Goal: Task Accomplishment & Management: Manage account settings

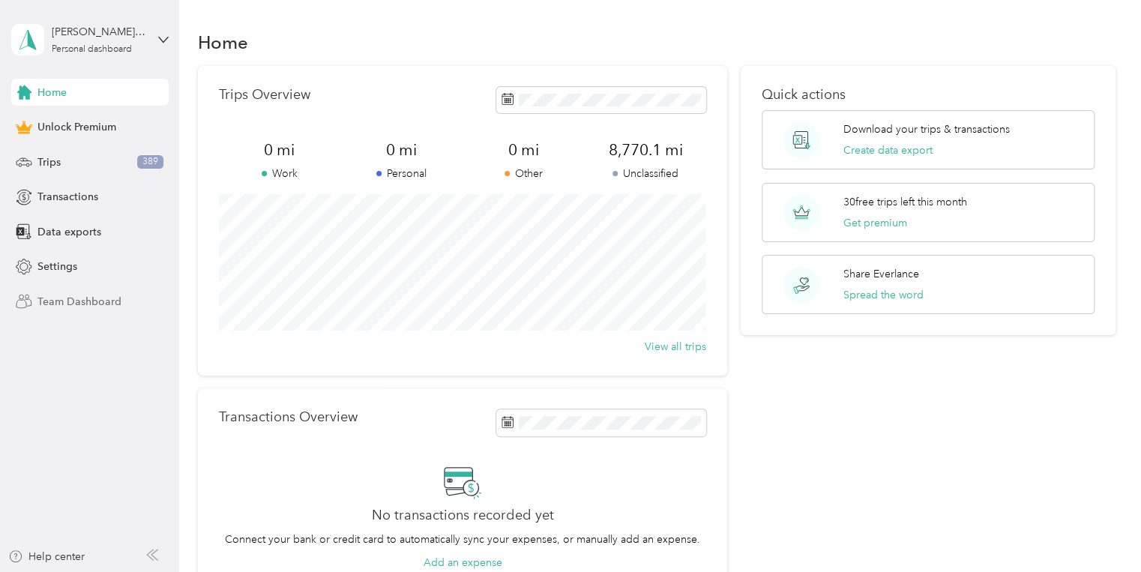
click at [85, 300] on span "Team Dashboard" at bounding box center [79, 302] width 84 height 16
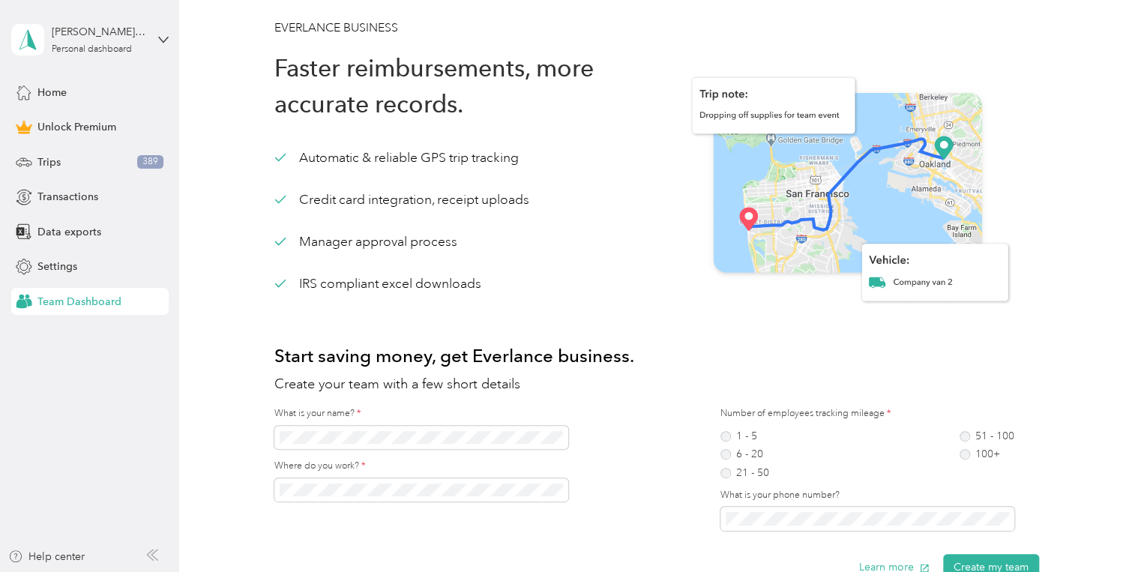
click at [101, 300] on span "Team Dashboard" at bounding box center [79, 302] width 84 height 16
click at [100, 300] on span "Team Dashboard" at bounding box center [79, 302] width 84 height 16
click at [99, 301] on span "Team Dashboard" at bounding box center [79, 302] width 84 height 16
click at [103, 302] on span "Team Dashboard" at bounding box center [79, 302] width 84 height 16
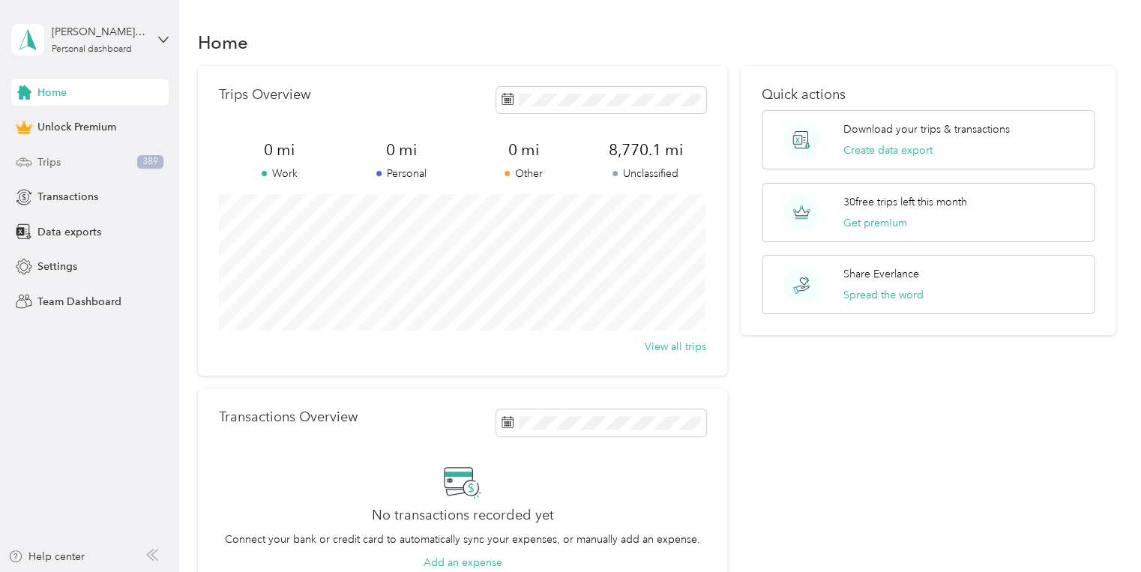
click at [44, 161] on span "Trips" at bounding box center [48, 162] width 23 height 16
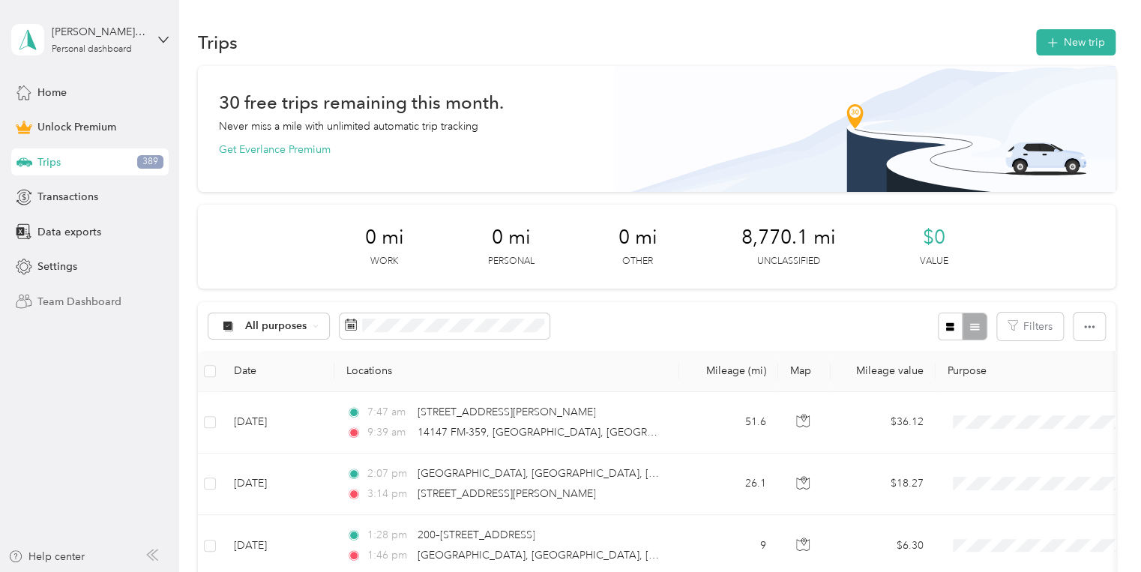
click at [66, 303] on span "Team Dashboard" at bounding box center [79, 302] width 84 height 16
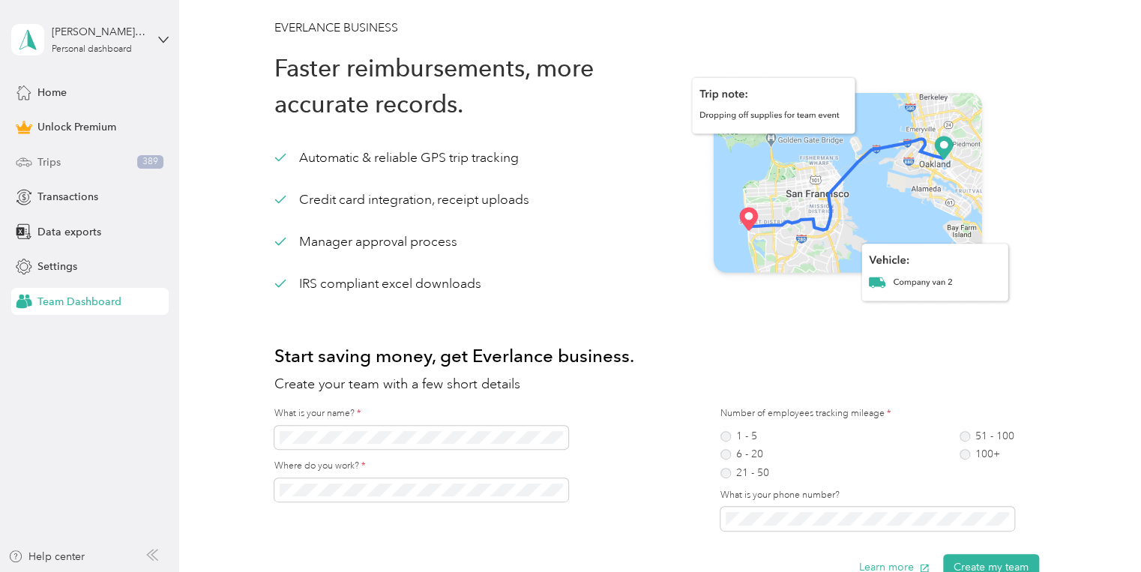
click at [36, 174] on div "Trips 389" at bounding box center [89, 161] width 157 height 27
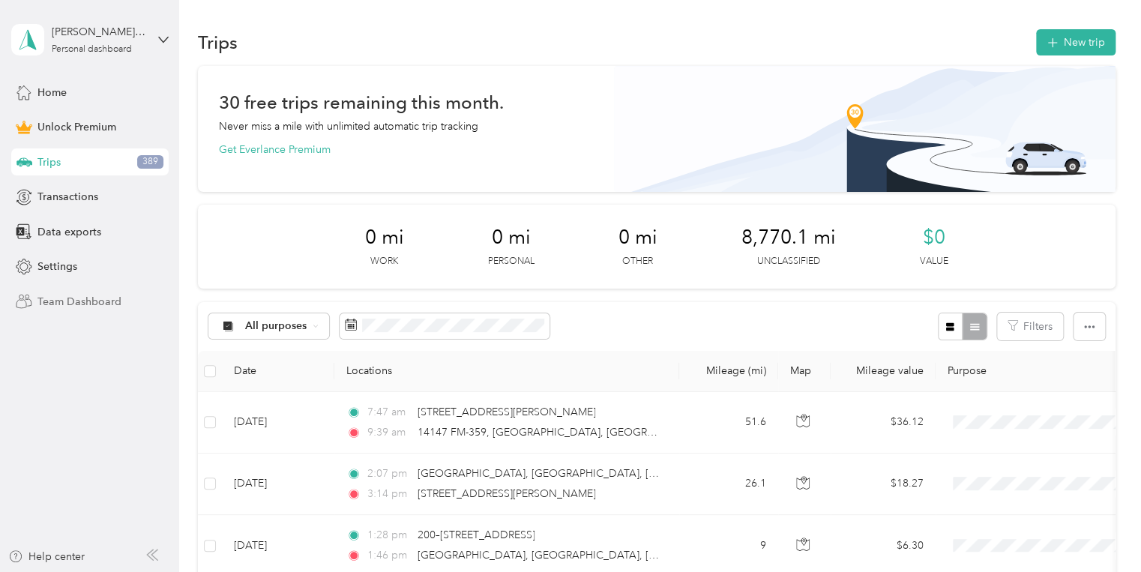
click at [84, 297] on span "Team Dashboard" at bounding box center [79, 302] width 84 height 16
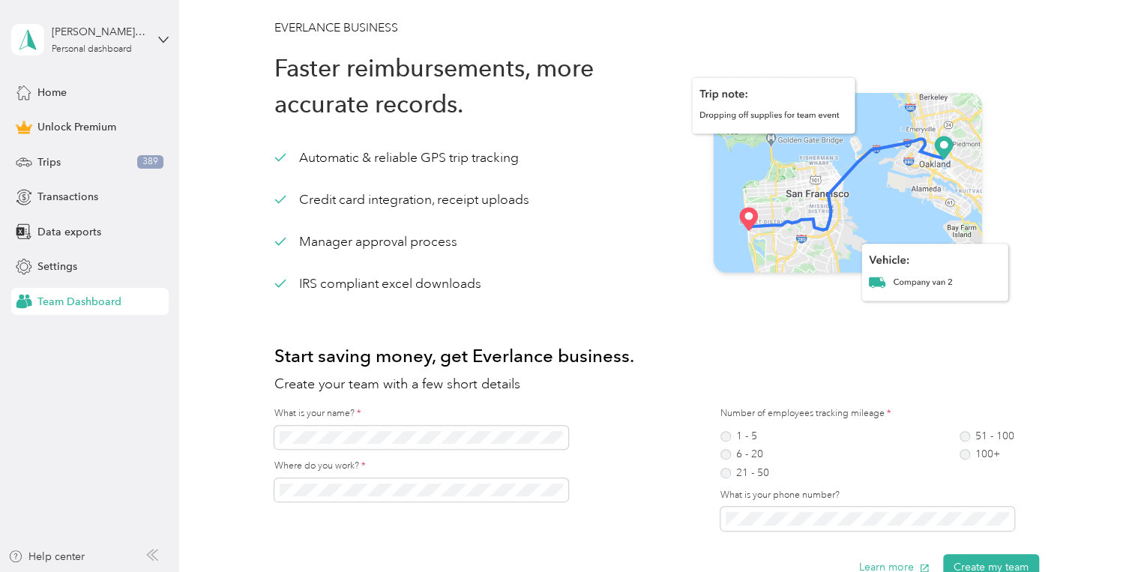
click at [78, 295] on span "Team Dashboard" at bounding box center [79, 302] width 84 height 16
click at [76, 295] on span "Team Dashboard" at bounding box center [79, 302] width 84 height 16
click at [77, 295] on span "Team Dashboard" at bounding box center [79, 302] width 84 height 16
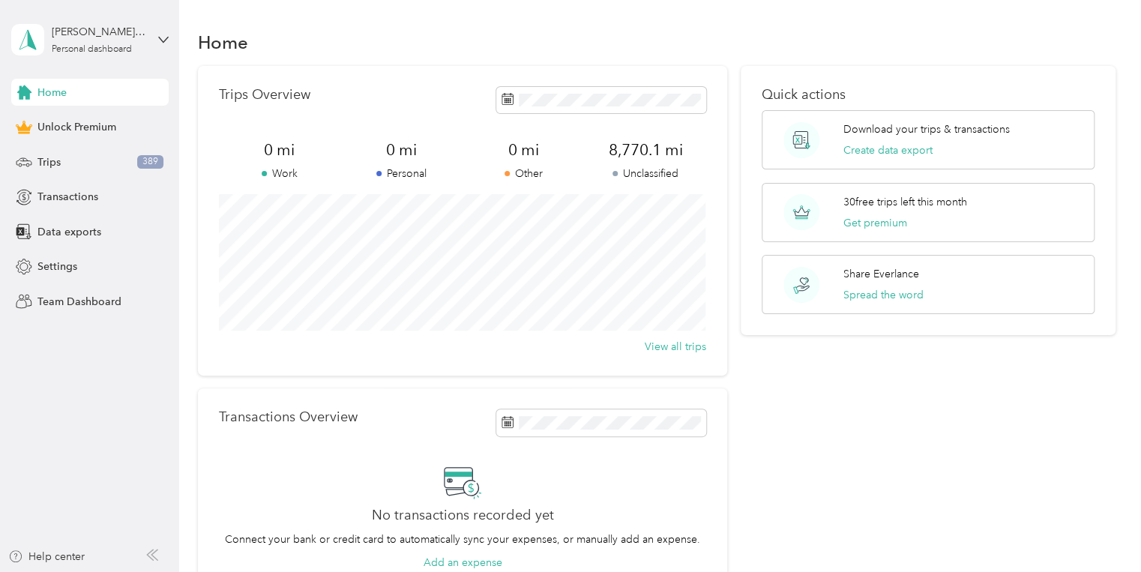
click at [311, 417] on p "Transactions Overview" at bounding box center [288, 417] width 139 height 16
click at [309, 416] on p "Transactions Overview" at bounding box center [288, 417] width 139 height 16
drag, startPoint x: 309, startPoint y: 416, endPoint x: 289, endPoint y: 415, distance: 19.6
click at [289, 415] on p "Transactions Overview" at bounding box center [288, 417] width 139 height 16
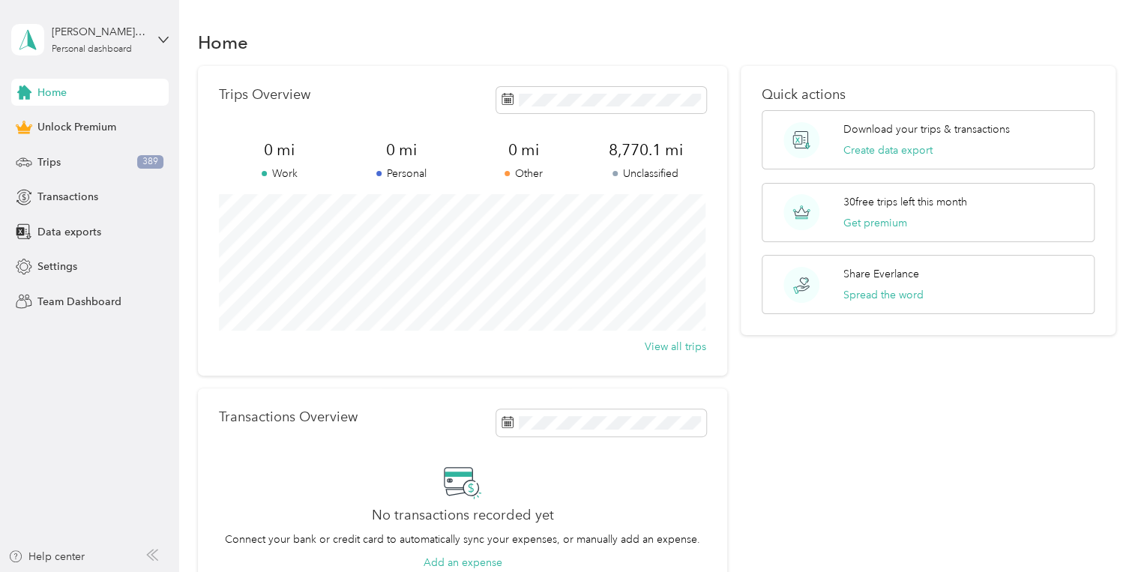
click at [289, 415] on p "Transactions Overview" at bounding box center [288, 417] width 139 height 16
click at [77, 404] on aside "[PERSON_NAME][EMAIL_ADDRESS][PERSON_NAME][DOMAIN_NAME] Personal dashboard Home …" at bounding box center [89, 286] width 179 height 572
click at [78, 302] on span "Team Dashboard" at bounding box center [79, 302] width 84 height 16
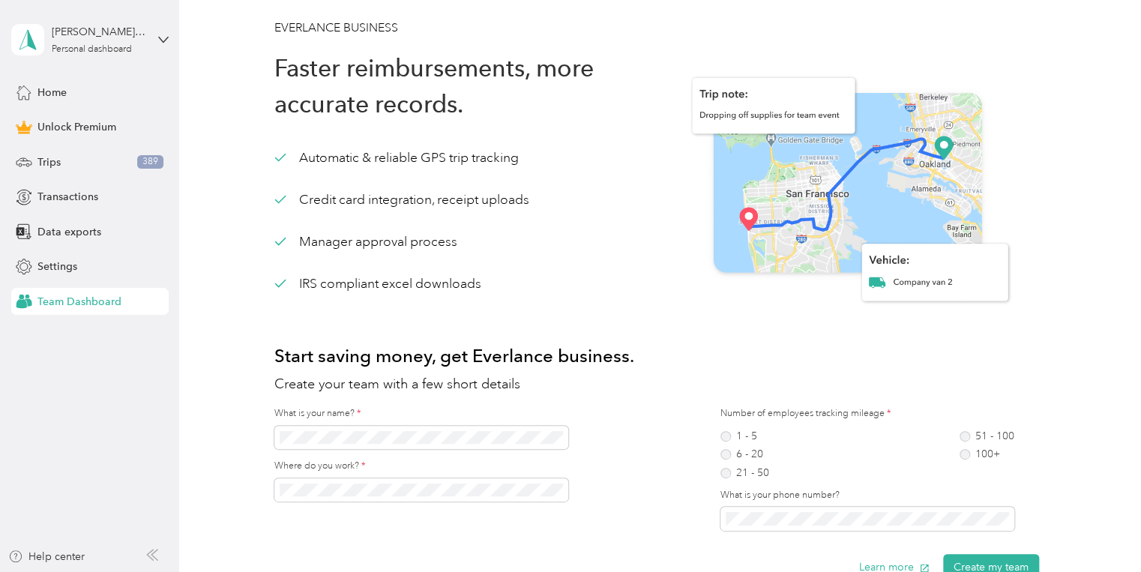
click at [358, 247] on div "Manager approval process" at bounding box center [366, 241] width 184 height 19
click at [334, 241] on div "Manager approval process" at bounding box center [366, 241] width 184 height 19
drag, startPoint x: 334, startPoint y: 241, endPoint x: 484, endPoint y: 234, distance: 150.9
click at [484, 234] on div "Automatic & reliable GPS trip tracking Credit card integration, receipt uploads…" at bounding box center [465, 220] width 382 height 145
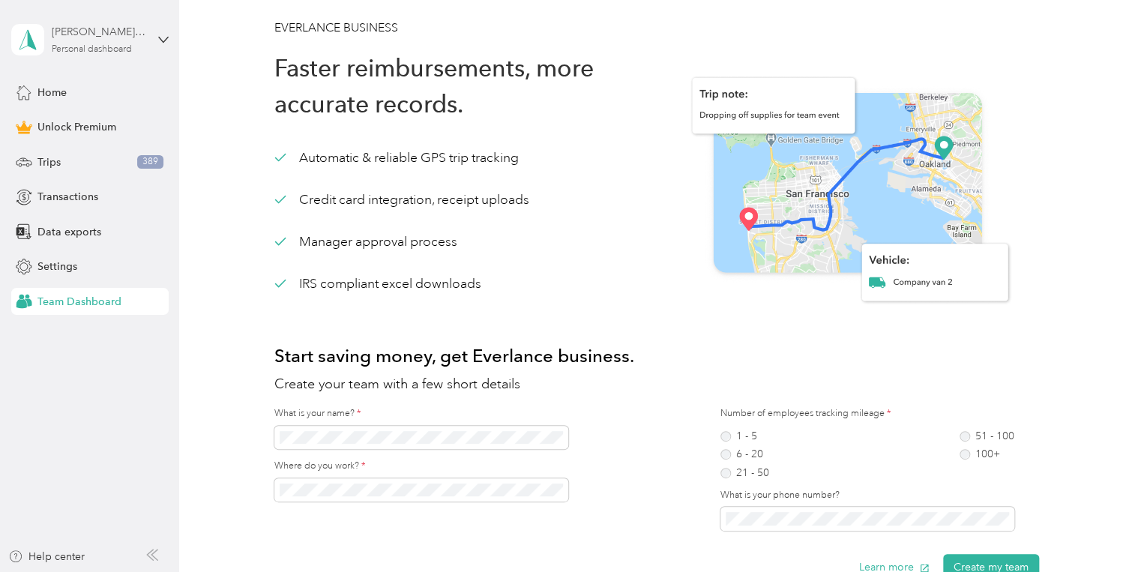
click at [95, 29] on div "[PERSON_NAME][EMAIL_ADDRESS][PERSON_NAME][DOMAIN_NAME]" at bounding box center [99, 32] width 94 height 16
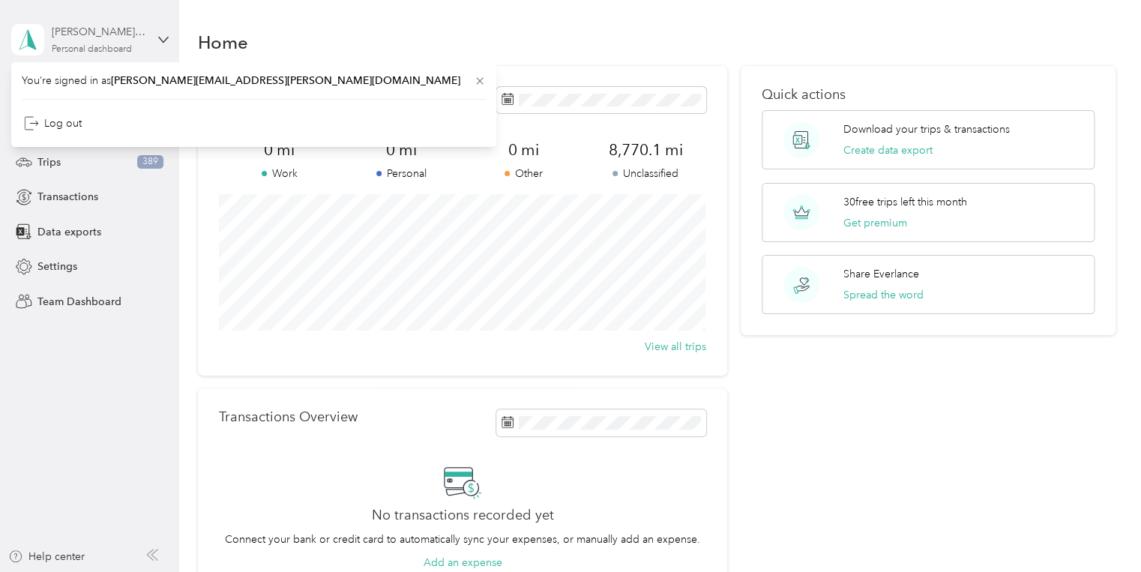
click at [136, 46] on div "david.franklin@flooringservices.net Personal dashboard" at bounding box center [99, 39] width 94 height 30
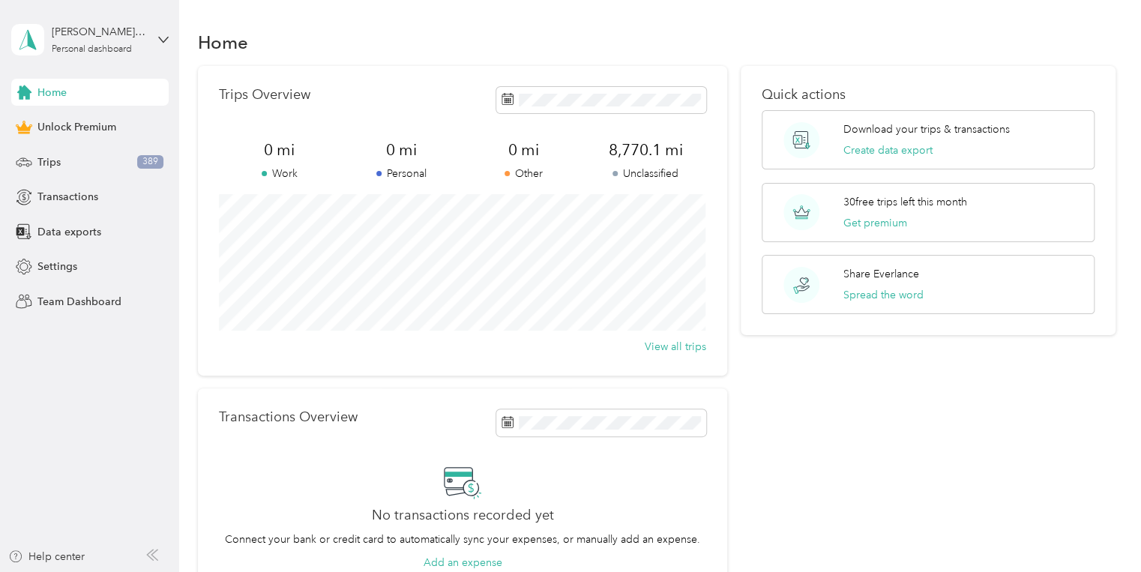
click at [530, 175] on p "Other" at bounding box center [524, 174] width 122 height 16
drag, startPoint x: 534, startPoint y: 165, endPoint x: 459, endPoint y: 174, distance: 75.5
click at [532, 165] on div "0 mi Other" at bounding box center [524, 160] width 122 height 42
click at [276, 154] on span "0 mi" at bounding box center [280, 149] width 122 height 21
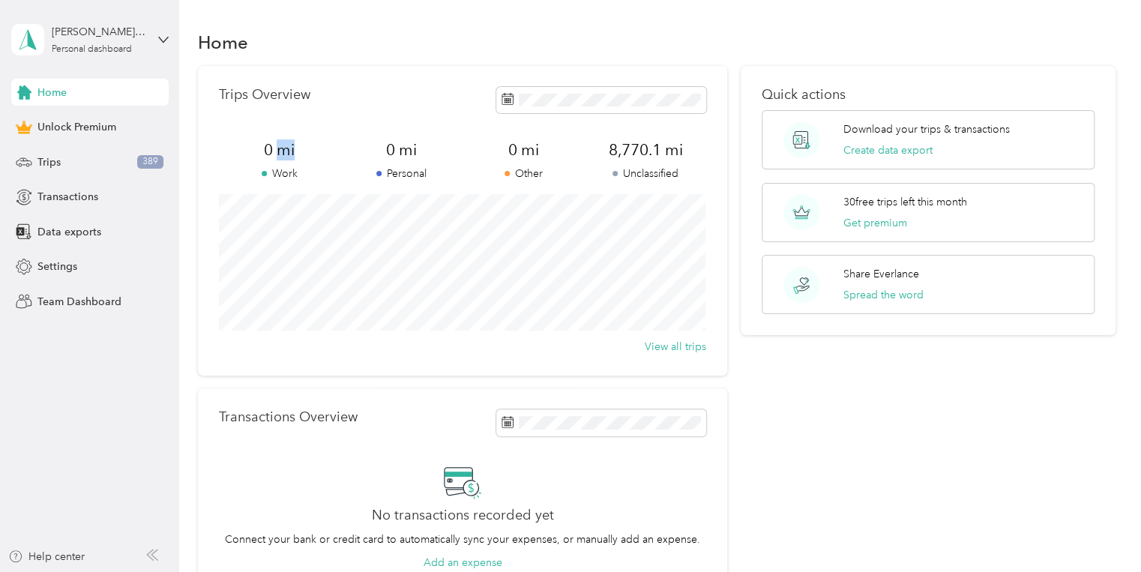
click at [276, 154] on span "0 mi" at bounding box center [280, 149] width 122 height 21
click at [61, 302] on span "Team Dashboard" at bounding box center [79, 302] width 84 height 16
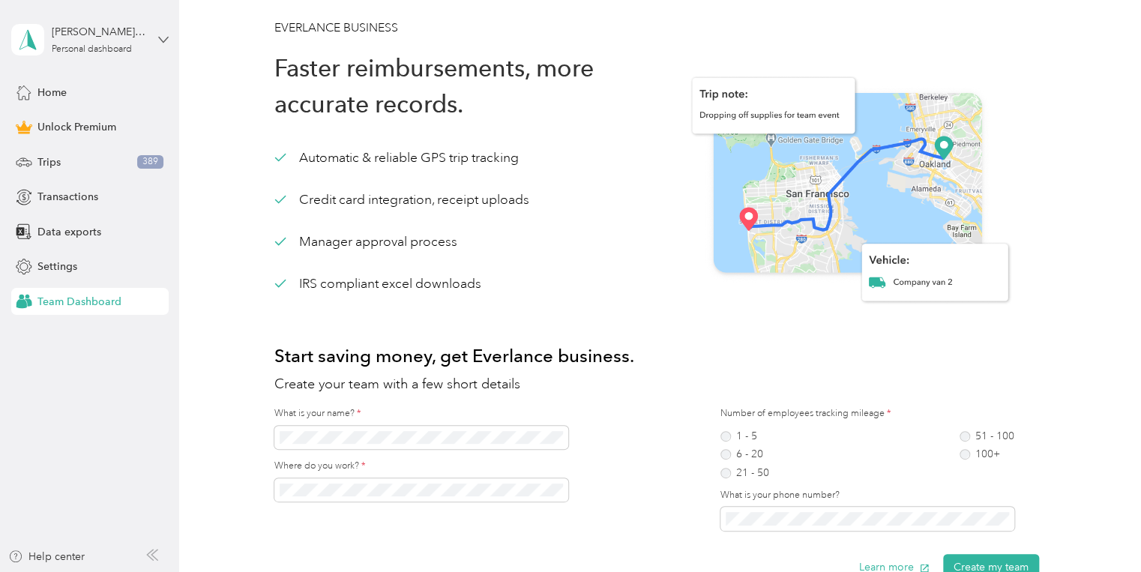
click at [166, 39] on icon at bounding box center [163, 39] width 10 height 10
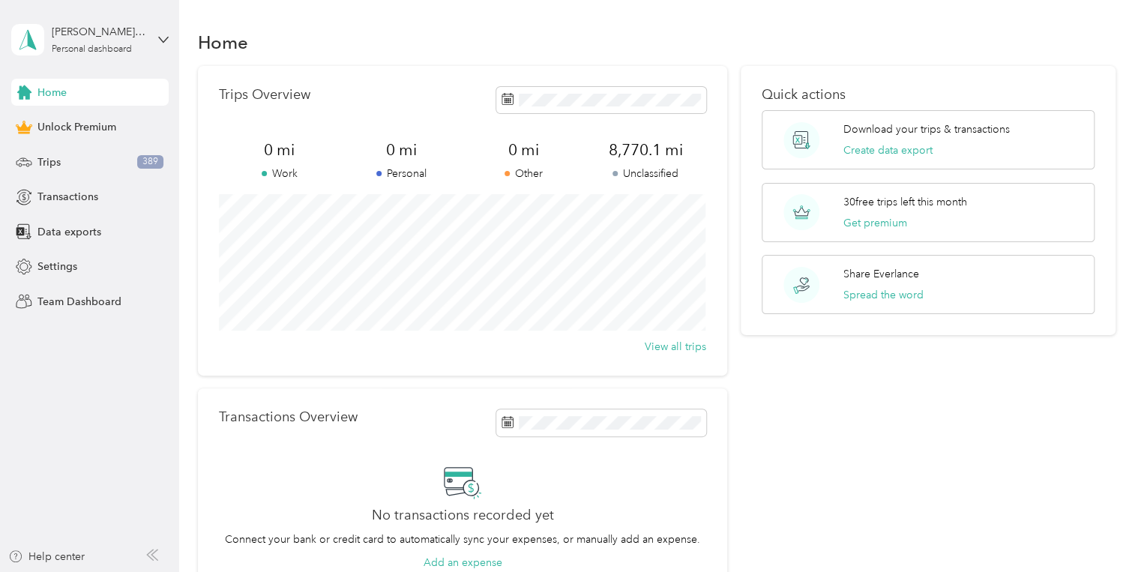
click at [402, 45] on div "Home" at bounding box center [657, 41] width 918 height 31
click at [127, 417] on aside "[PERSON_NAME][EMAIL_ADDRESS][PERSON_NAME][DOMAIN_NAME] Personal dashboard Home …" at bounding box center [89, 286] width 179 height 572
click at [126, 417] on aside "[PERSON_NAME][EMAIL_ADDRESS][PERSON_NAME][DOMAIN_NAME] Personal dashboard Home …" at bounding box center [89, 286] width 179 height 572
click at [124, 418] on aside "[PERSON_NAME][EMAIL_ADDRESS][PERSON_NAME][DOMAIN_NAME] Personal dashboard Home …" at bounding box center [89, 286] width 179 height 572
drag, startPoint x: 55, startPoint y: 449, endPoint x: 46, endPoint y: 448, distance: 9.1
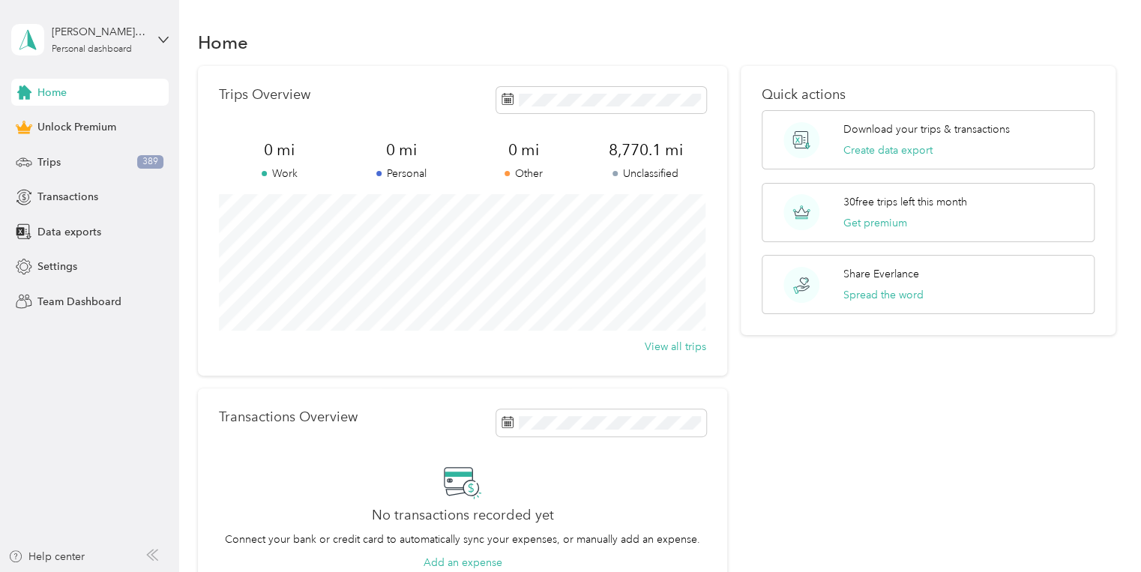
click at [51, 450] on aside "[PERSON_NAME][EMAIL_ADDRESS][PERSON_NAME][DOMAIN_NAME] Personal dashboard Home …" at bounding box center [89, 286] width 179 height 572
click at [40, 451] on aside "[PERSON_NAME][EMAIL_ADDRESS][PERSON_NAME][DOMAIN_NAME] Personal dashboard Home …" at bounding box center [89, 286] width 179 height 572
drag, startPoint x: 36, startPoint y: 450, endPoint x: 40, endPoint y: 459, distance: 9.7
drag, startPoint x: 40, startPoint y: 459, endPoint x: 153, endPoint y: 531, distance: 134.2
drag, startPoint x: 153, startPoint y: 531, endPoint x: 96, endPoint y: 452, distance: 97.2
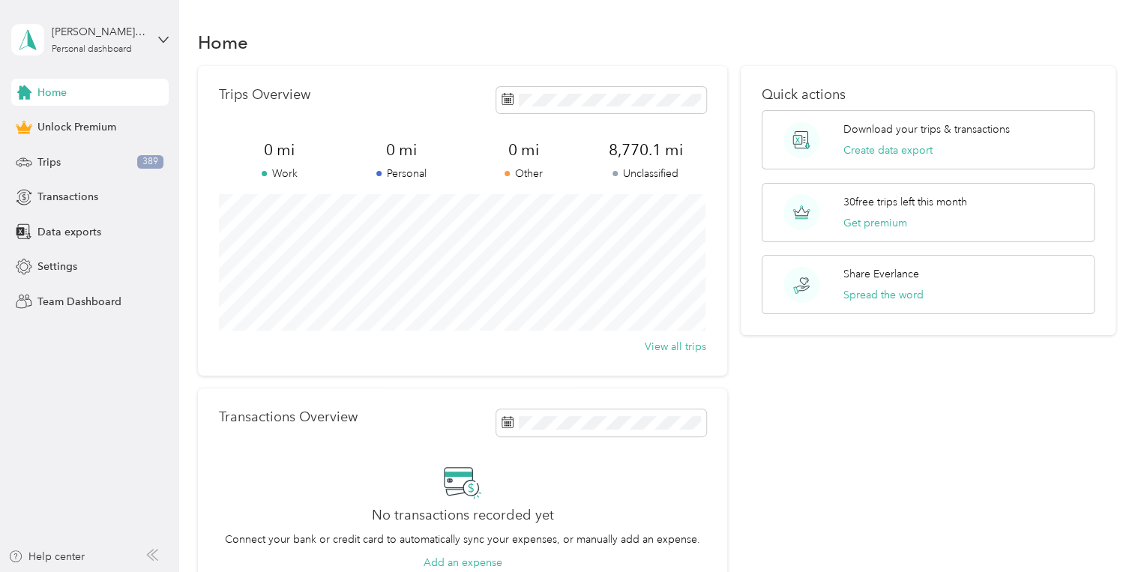
click at [96, 452] on aside "david.franklin@flooringservices.net Personal dashboard Home Unlock Premium Trip…" at bounding box center [89, 286] width 179 height 572
click at [93, 460] on aside "david.franklin@flooringservices.net Personal dashboard Home Unlock Premium Trip…" at bounding box center [89, 286] width 179 height 572
click at [54, 306] on span "Team Dashboard" at bounding box center [79, 302] width 84 height 16
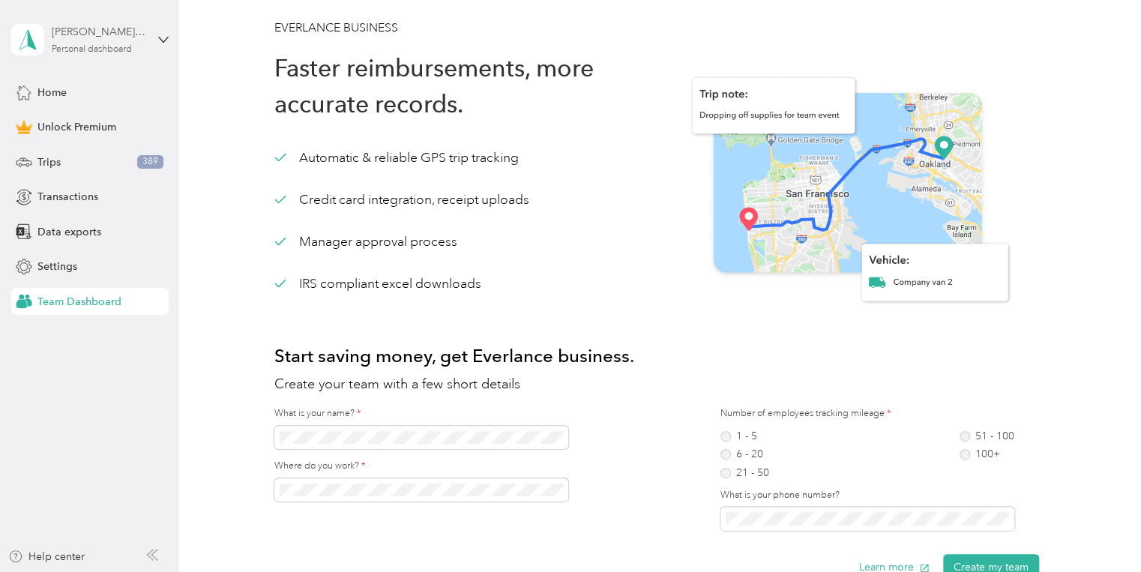
click at [98, 30] on div "[PERSON_NAME][EMAIL_ADDRESS][PERSON_NAME][DOMAIN_NAME]" at bounding box center [99, 32] width 94 height 16
drag, startPoint x: 196, startPoint y: 295, endPoint x: 197, endPoint y: 307, distance: 12.1
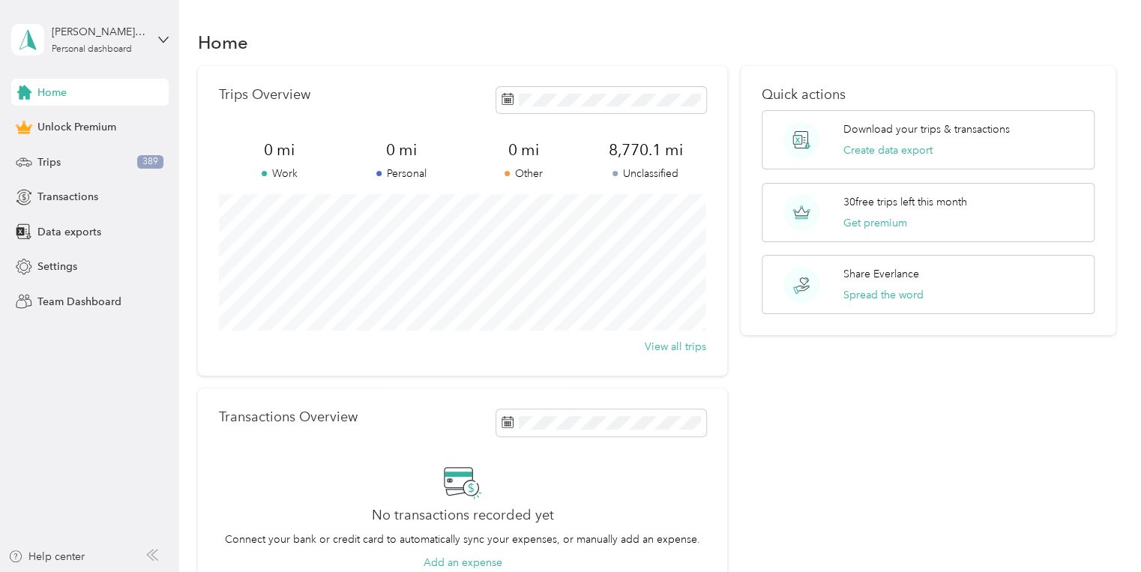
click at [87, 445] on aside "david.franklin@flooringservices.net Personal dashboard Home Unlock Premium Trip…" at bounding box center [89, 286] width 179 height 572
click at [64, 201] on span "Transactions" at bounding box center [67, 197] width 61 height 16
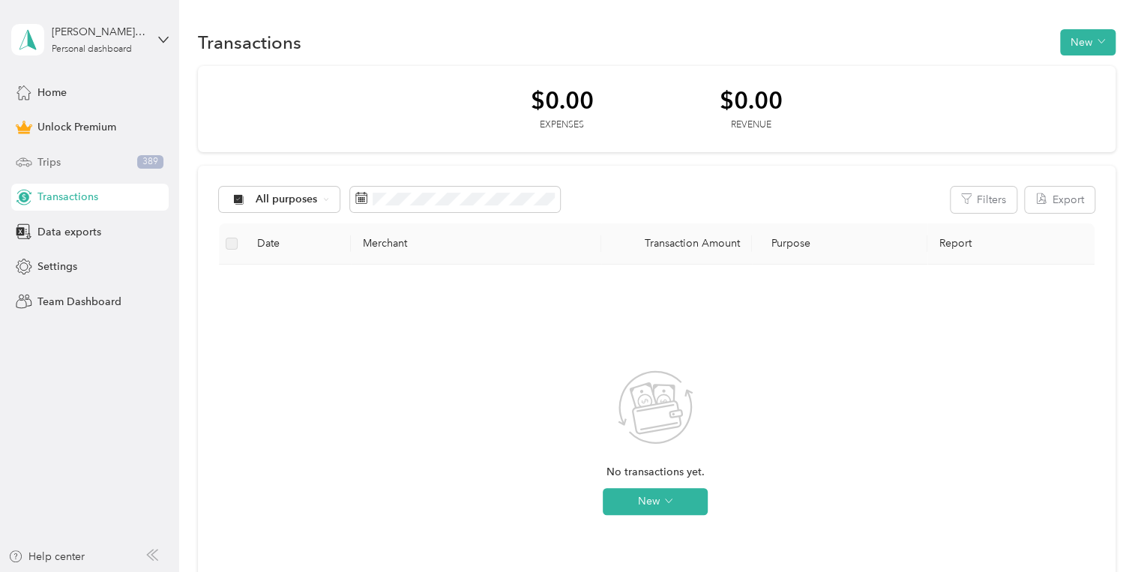
click at [46, 159] on span "Trips" at bounding box center [48, 162] width 23 height 16
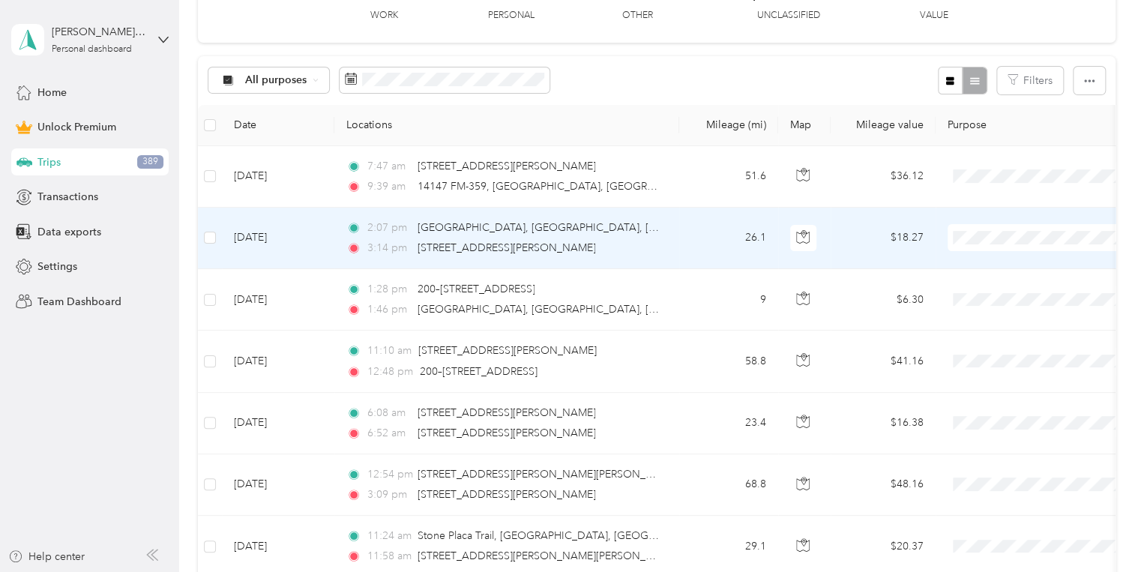
scroll to position [126, 0]
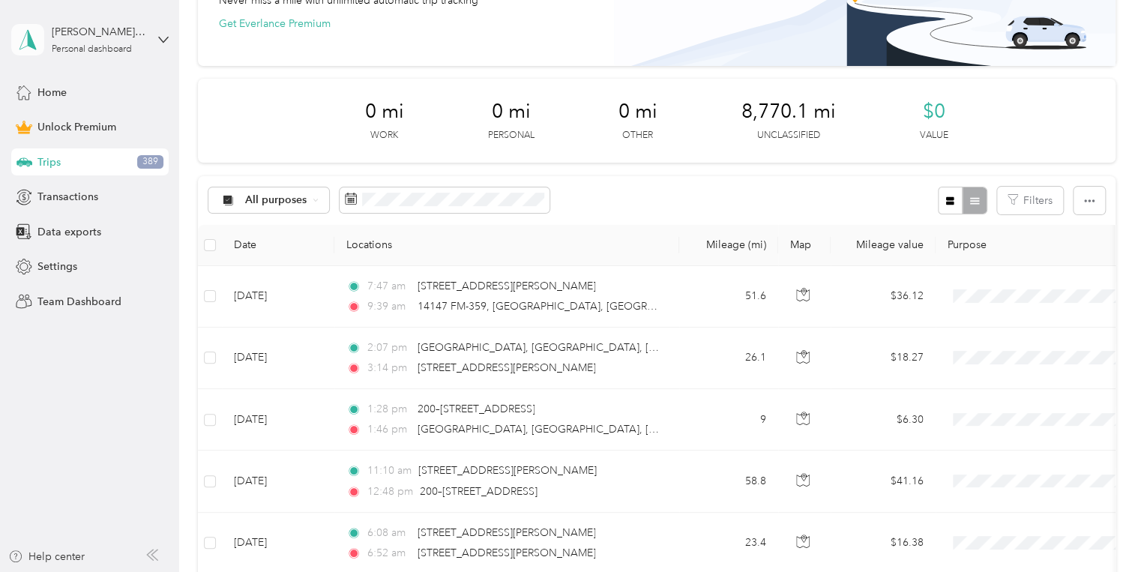
click at [26, 36] on icon at bounding box center [27, 39] width 22 height 21
click at [140, 358] on aside "david.franklin@flooringservices.net Personal dashboard Home Unlock Premium Trip…" at bounding box center [89, 286] width 179 height 572
click at [40, 91] on span "Home" at bounding box center [51, 93] width 29 height 16
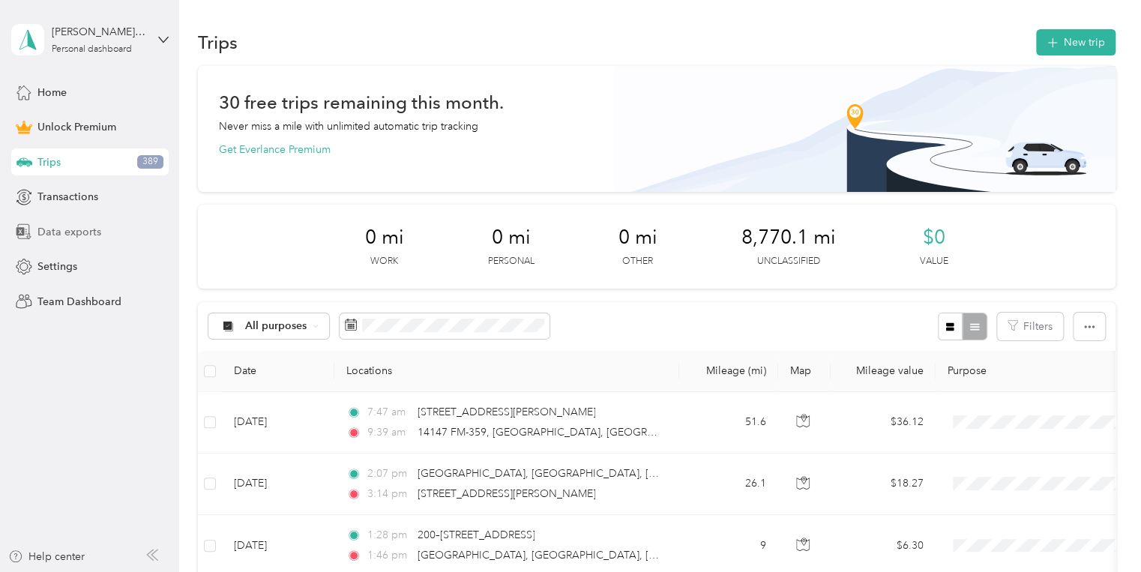
click at [65, 231] on span "Data exports" at bounding box center [69, 232] width 64 height 16
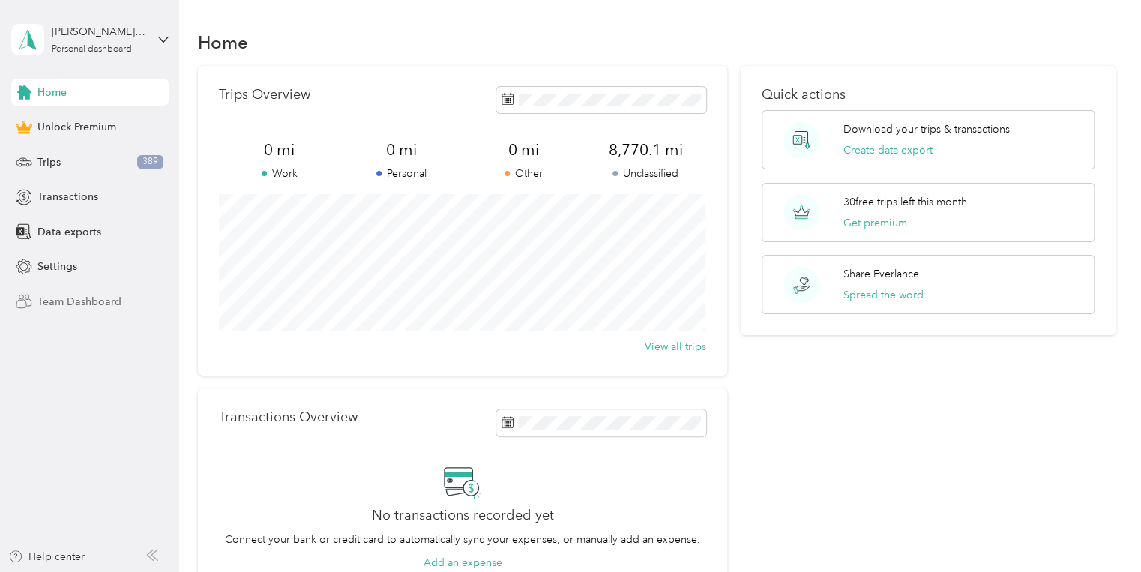
click at [72, 299] on span "Team Dashboard" at bounding box center [79, 302] width 84 height 16
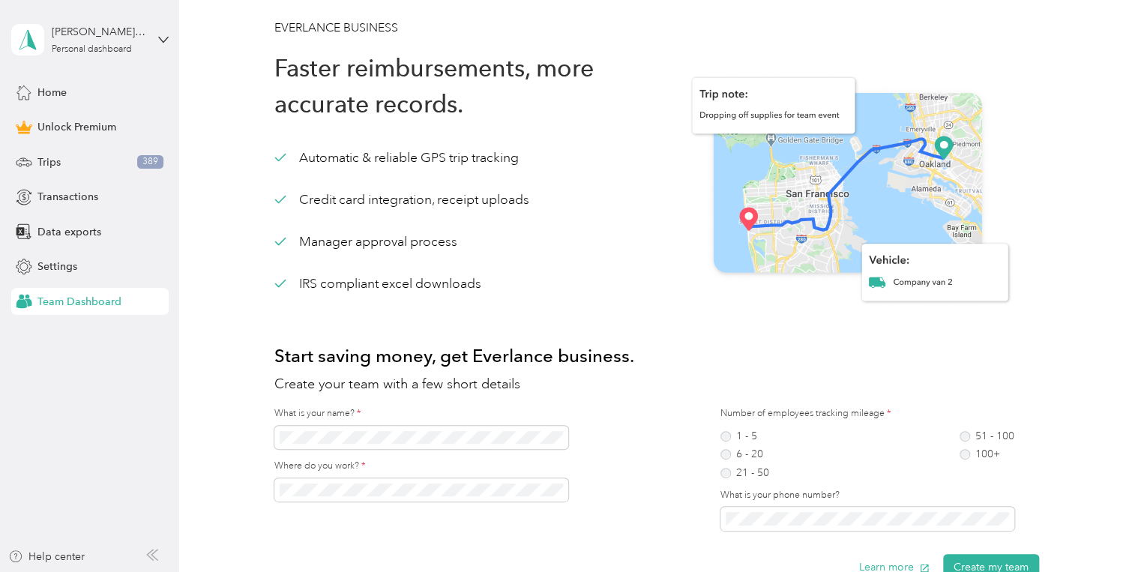
click at [73, 299] on span "Team Dashboard" at bounding box center [79, 302] width 84 height 16
click at [78, 299] on span "Team Dashboard" at bounding box center [79, 302] width 84 height 16
click at [78, 300] on span "Team Dashboard" at bounding box center [79, 302] width 84 height 16
click at [81, 300] on span "Team Dashboard" at bounding box center [79, 302] width 84 height 16
click at [82, 300] on span "Team Dashboard" at bounding box center [79, 302] width 84 height 16
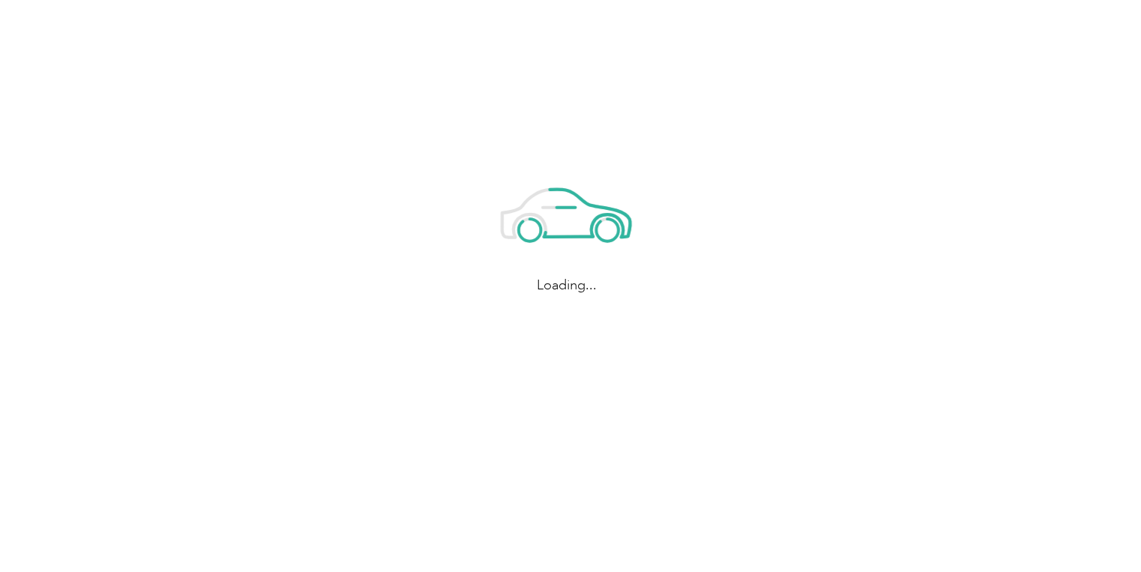
click at [580, 256] on icon at bounding box center [566, 219] width 225 height 112
drag, startPoint x: 577, startPoint y: 254, endPoint x: 570, endPoint y: 211, distance: 44.1
click at [570, 211] on icon at bounding box center [566, 219] width 225 height 112
click at [570, 211] on icon at bounding box center [566, 213] width 128 height 48
click at [568, 212] on icon at bounding box center [566, 213] width 128 height 48
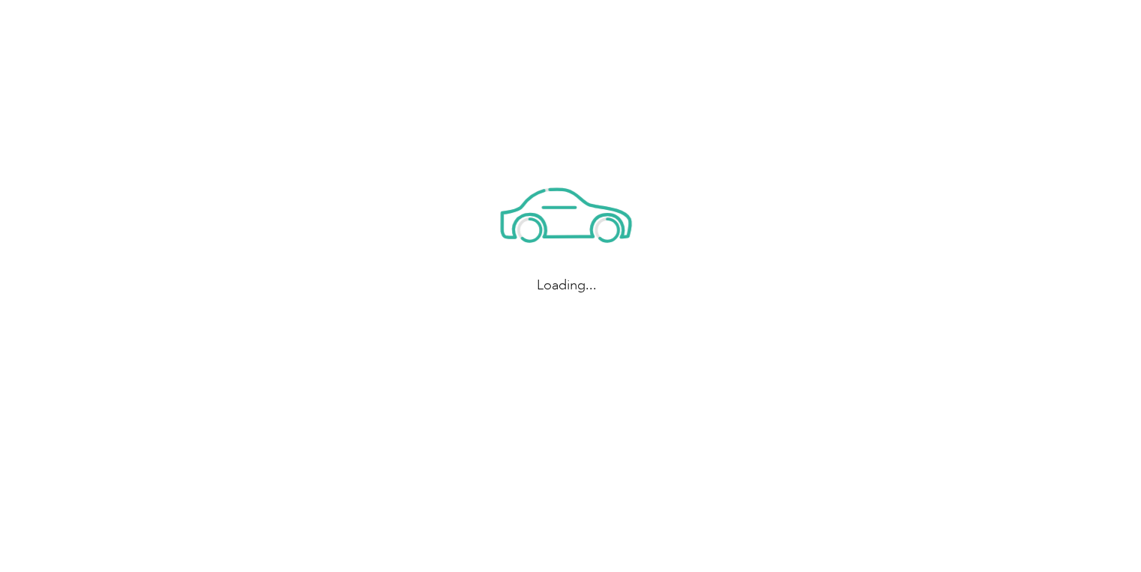
drag, startPoint x: 568, startPoint y: 212, endPoint x: 543, endPoint y: 228, distance: 30.0
click at [541, 228] on icon at bounding box center [531, 230] width 19 height 22
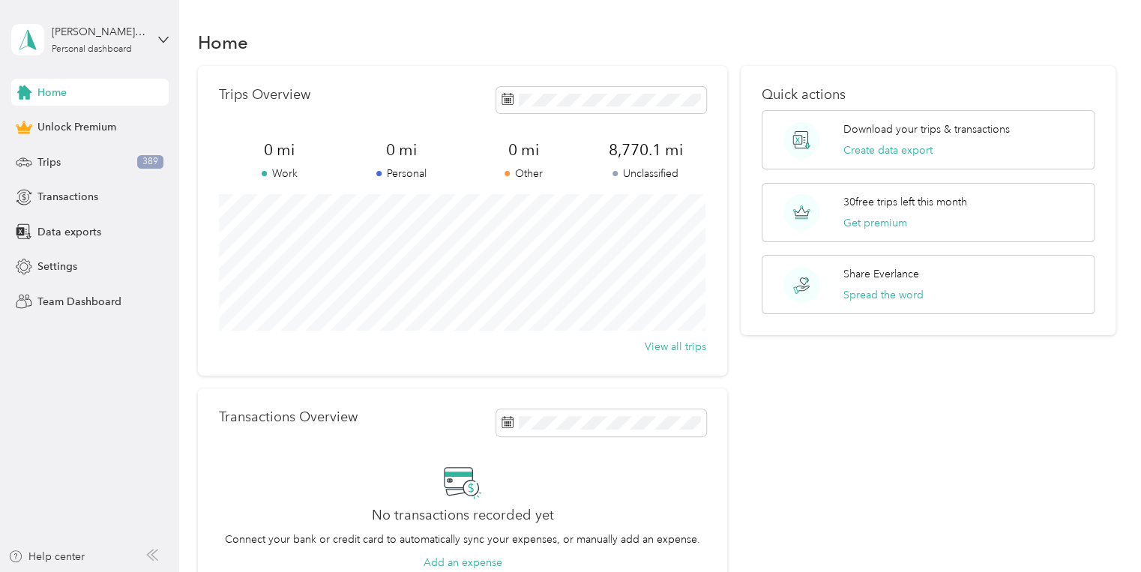
click at [217, 43] on h1 "Home" at bounding box center [223, 42] width 50 height 16
click at [54, 301] on span "Team Dashboard" at bounding box center [79, 302] width 84 height 16
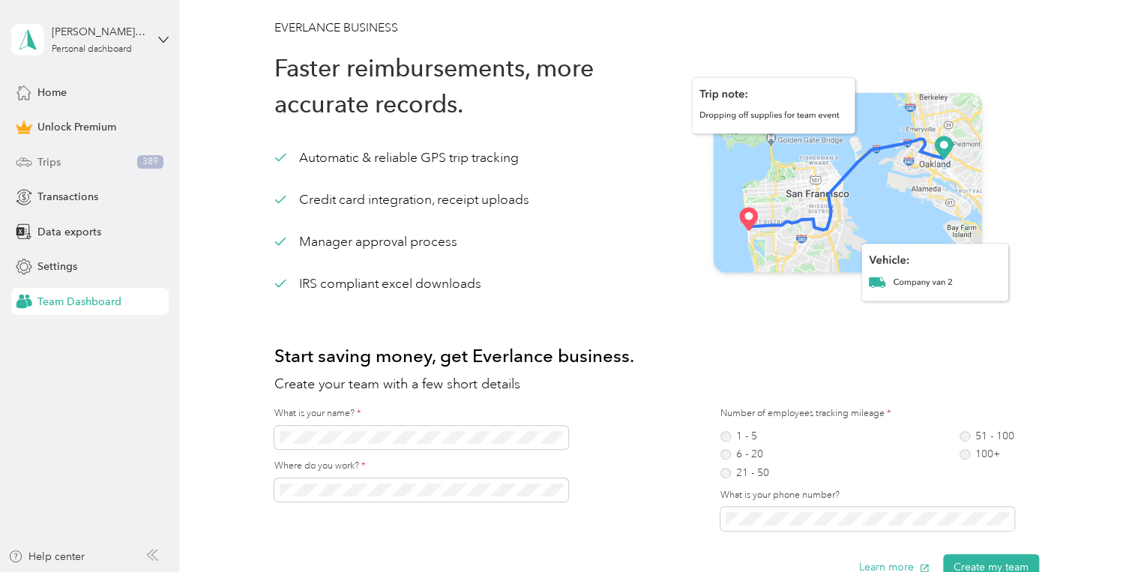
click at [51, 160] on span "Trips" at bounding box center [48, 162] width 23 height 16
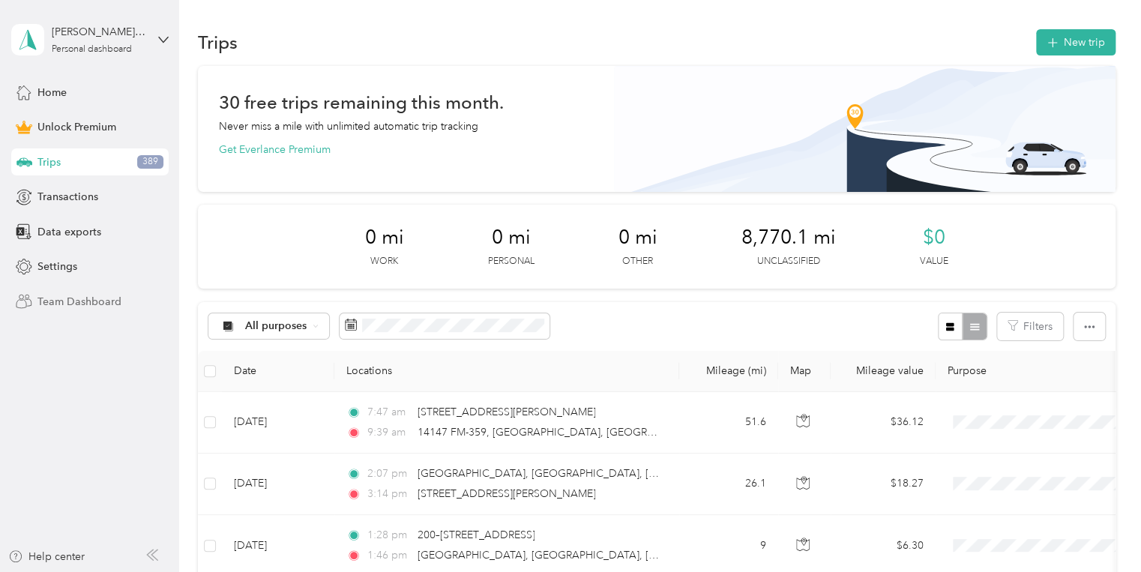
click at [71, 300] on span "Team Dashboard" at bounding box center [79, 302] width 84 height 16
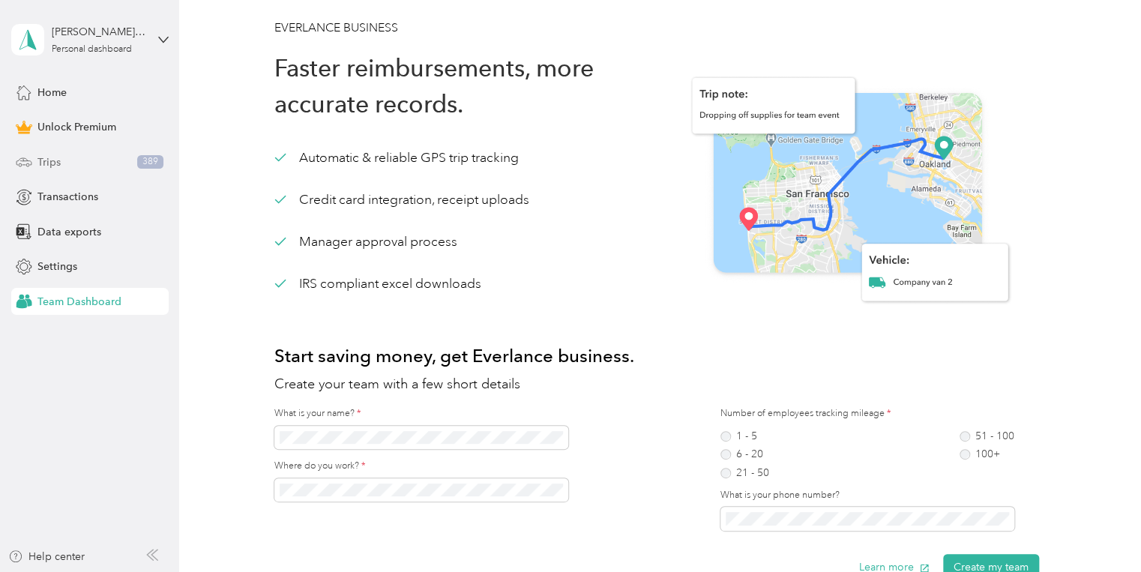
click at [55, 160] on span "Trips" at bounding box center [48, 162] width 23 height 16
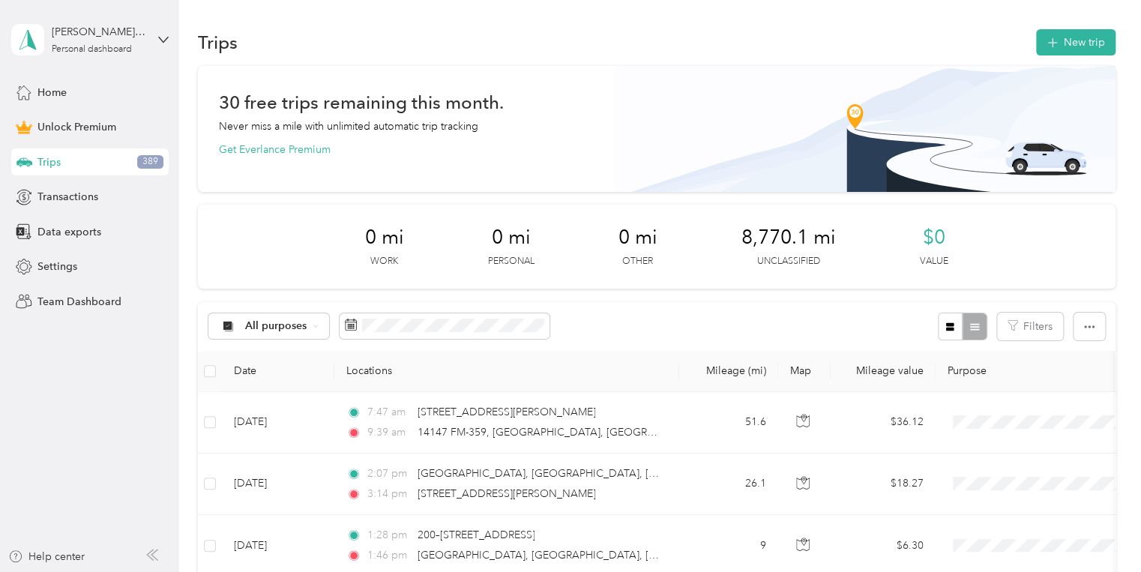
drag, startPoint x: 168, startPoint y: 484, endPoint x: 172, endPoint y: 465, distance: 19.3
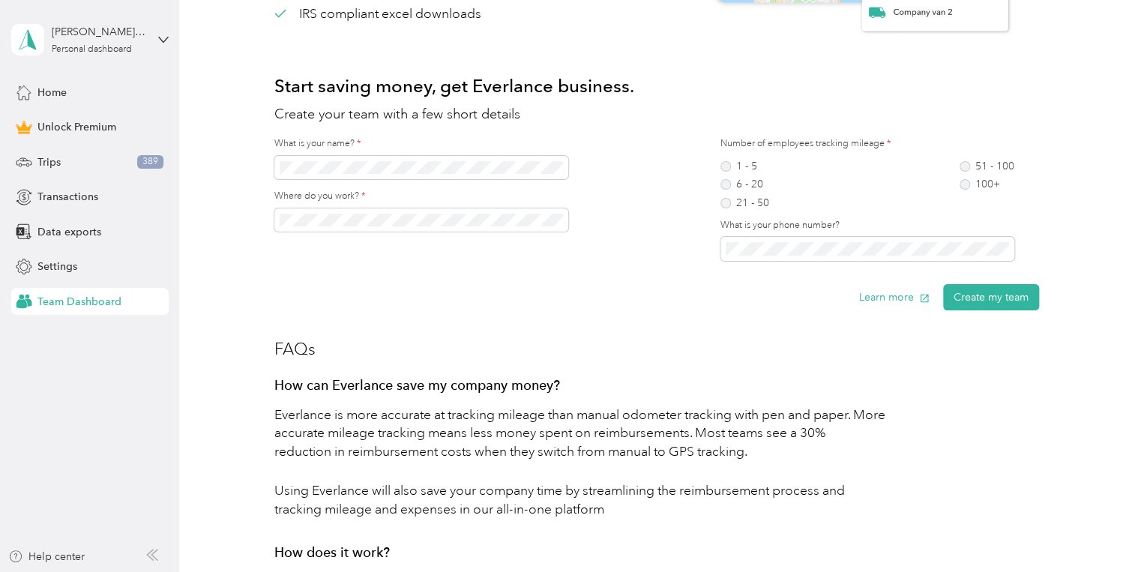
drag, startPoint x: 633, startPoint y: 462, endPoint x: 620, endPoint y: 459, distance: 13.1
drag, startPoint x: 615, startPoint y: 457, endPoint x: 604, endPoint y: 458, distance: 11.3
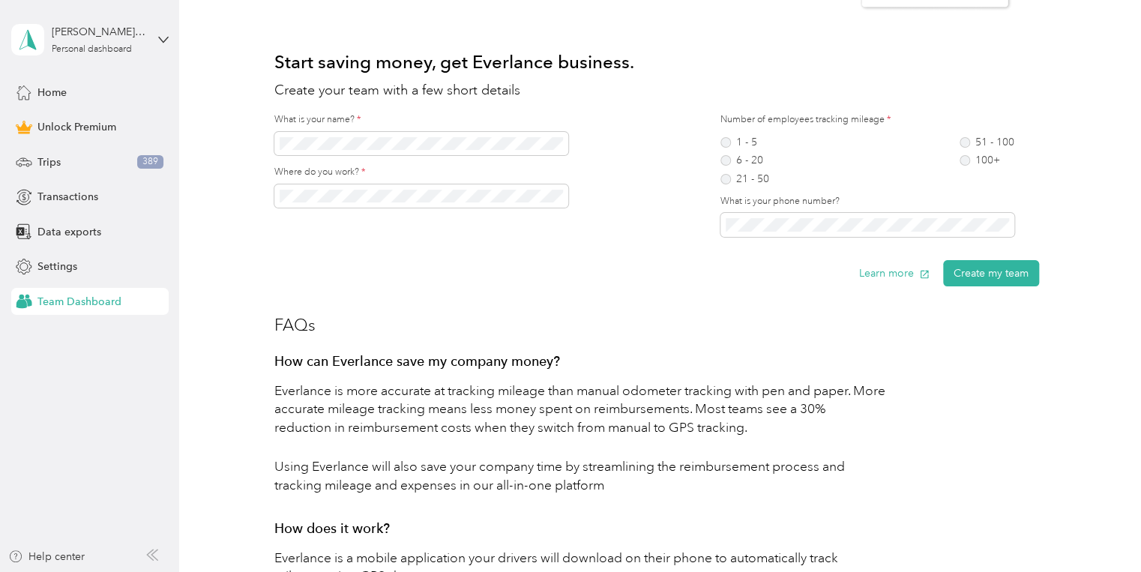
scroll to position [302, 0]
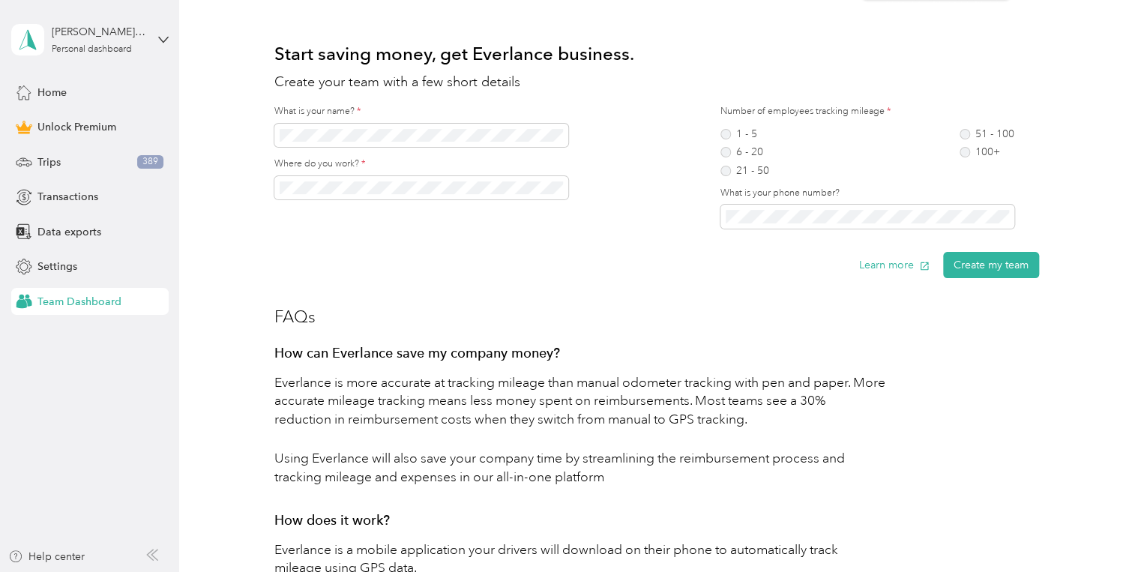
drag, startPoint x: 571, startPoint y: 462, endPoint x: 543, endPoint y: 464, distance: 27.8
drag, startPoint x: 529, startPoint y: 456, endPoint x: 456, endPoint y: 411, distance: 85.5
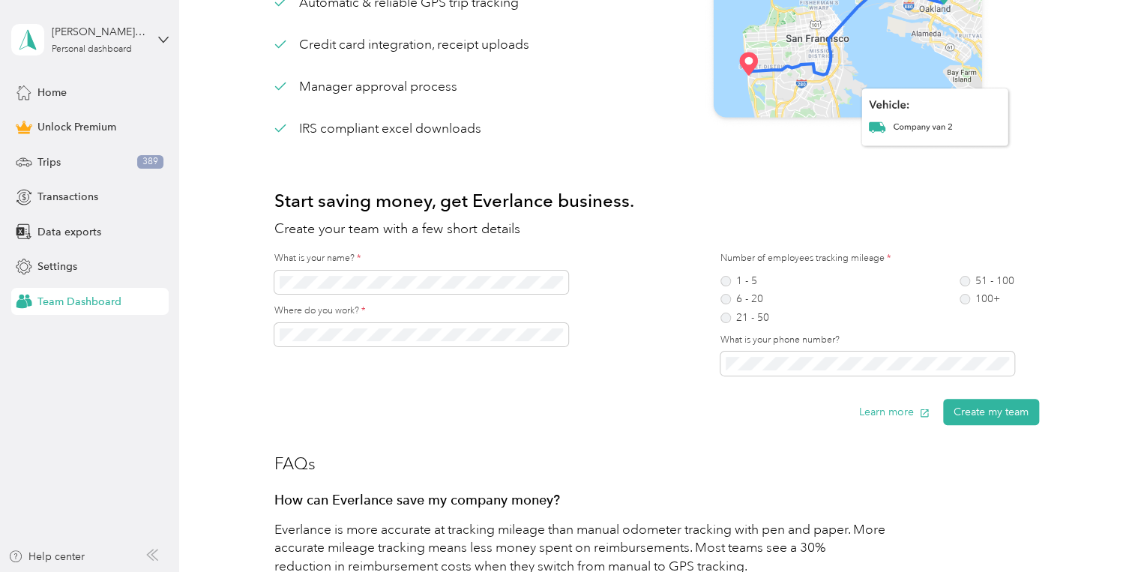
scroll to position [0, 0]
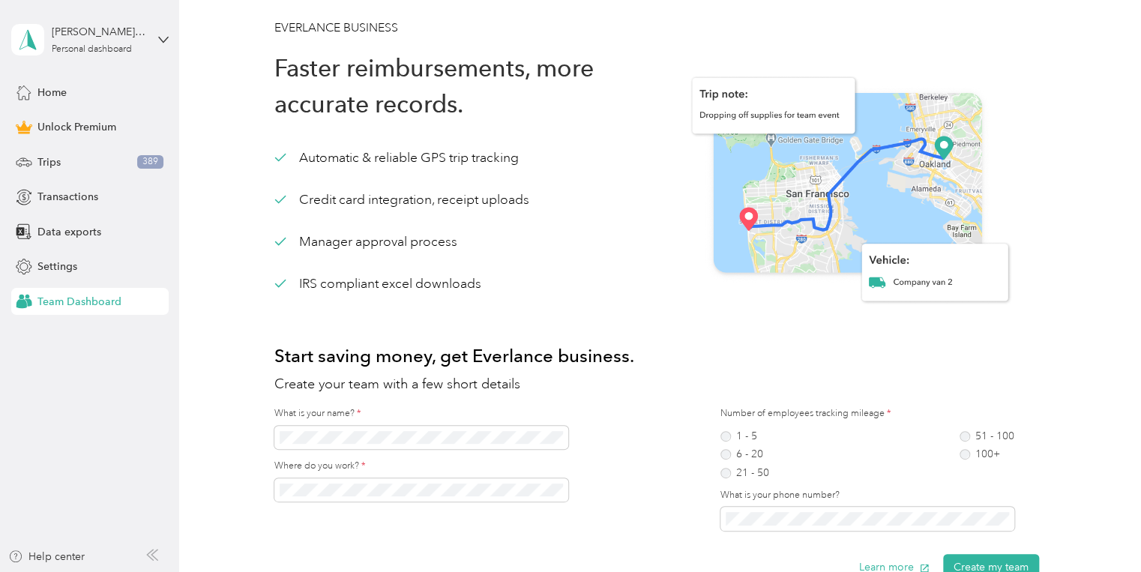
click at [73, 299] on span "Team Dashboard" at bounding box center [79, 302] width 84 height 16
click at [43, 88] on span "Home" at bounding box center [51, 93] width 29 height 16
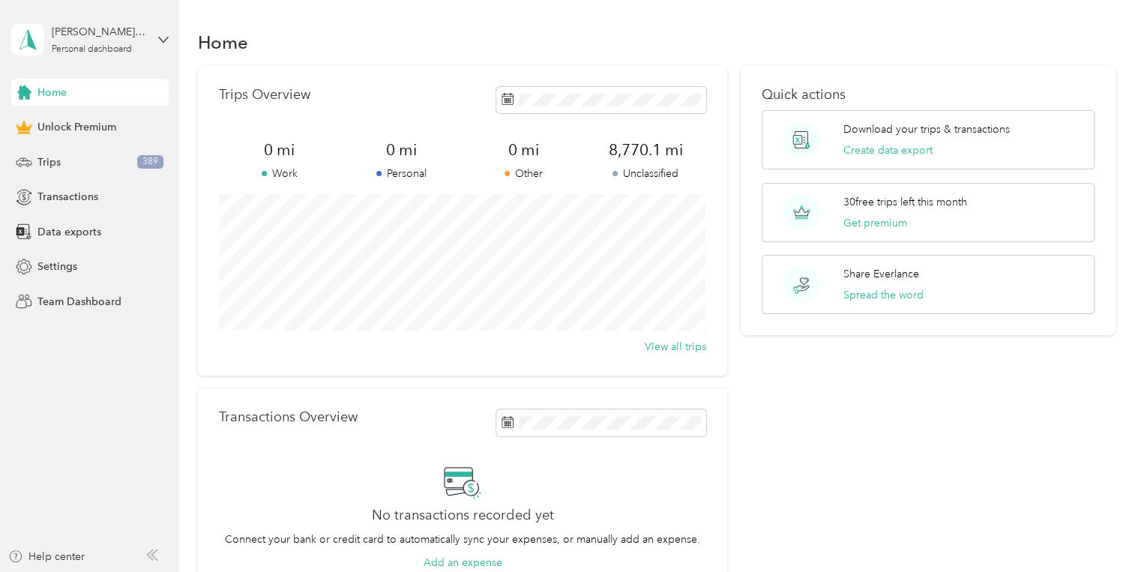
click at [62, 91] on span "Home" at bounding box center [51, 93] width 29 height 16
click at [166, 37] on icon at bounding box center [162, 39] width 9 height 5
click at [300, 81] on span "You’re signed in as david.franklin@flooringservices.net" at bounding box center [254, 74] width 464 height 16
click at [85, 124] on span "Unlock Premium" at bounding box center [76, 127] width 79 height 16
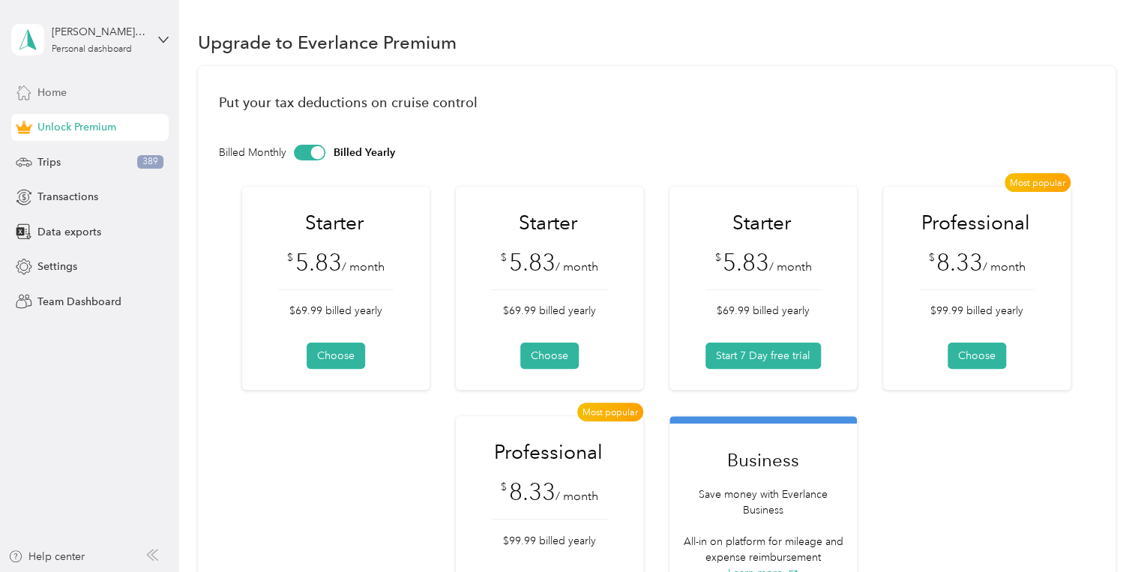
click at [52, 90] on span "Home" at bounding box center [51, 93] width 29 height 16
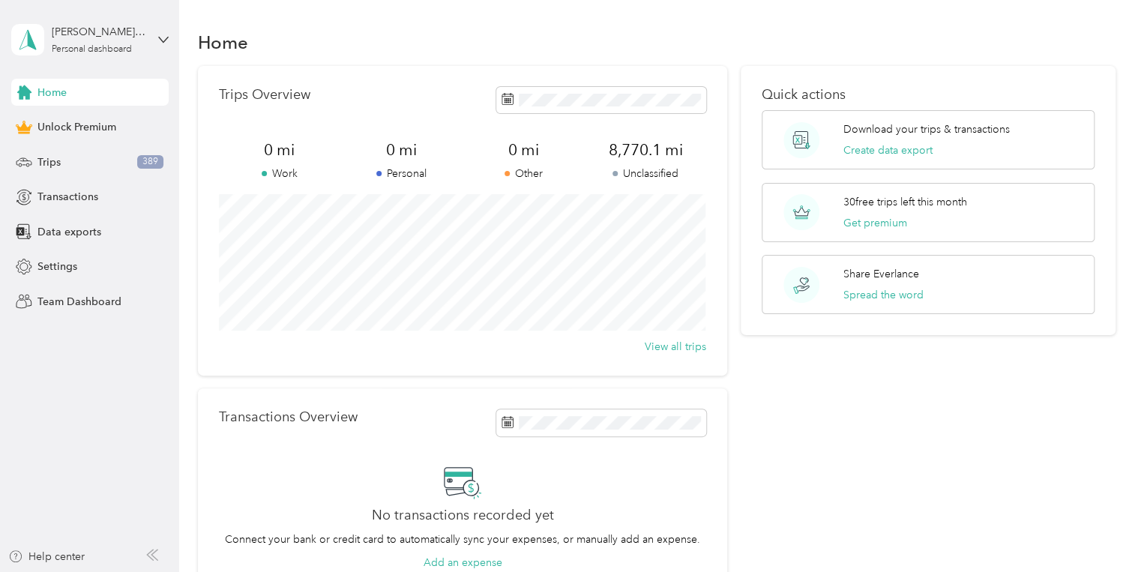
click at [838, 49] on div "Home" at bounding box center [657, 41] width 918 height 31
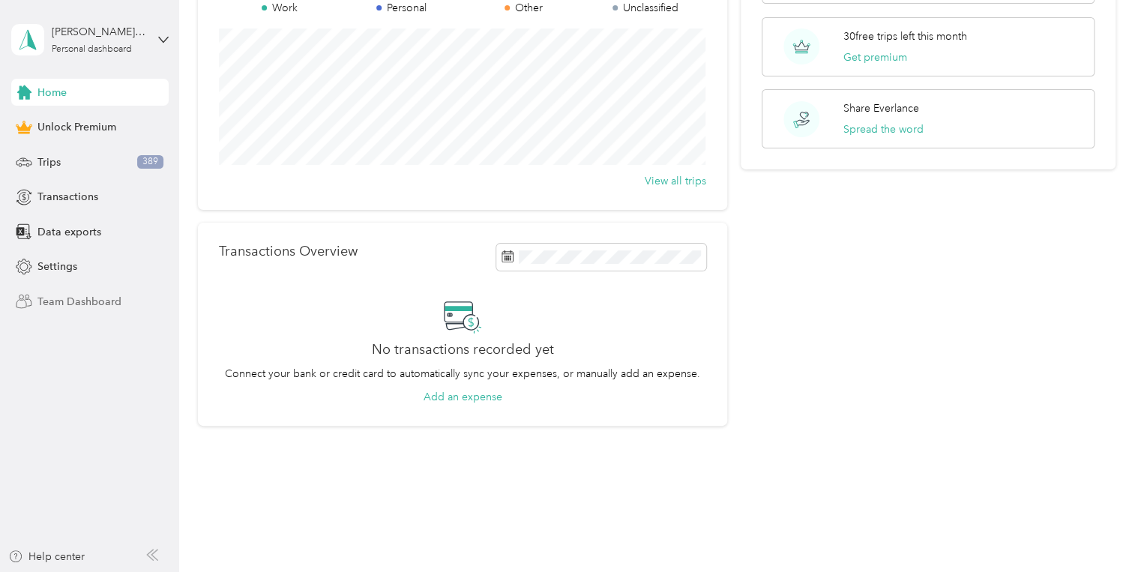
scroll to position [174, 0]
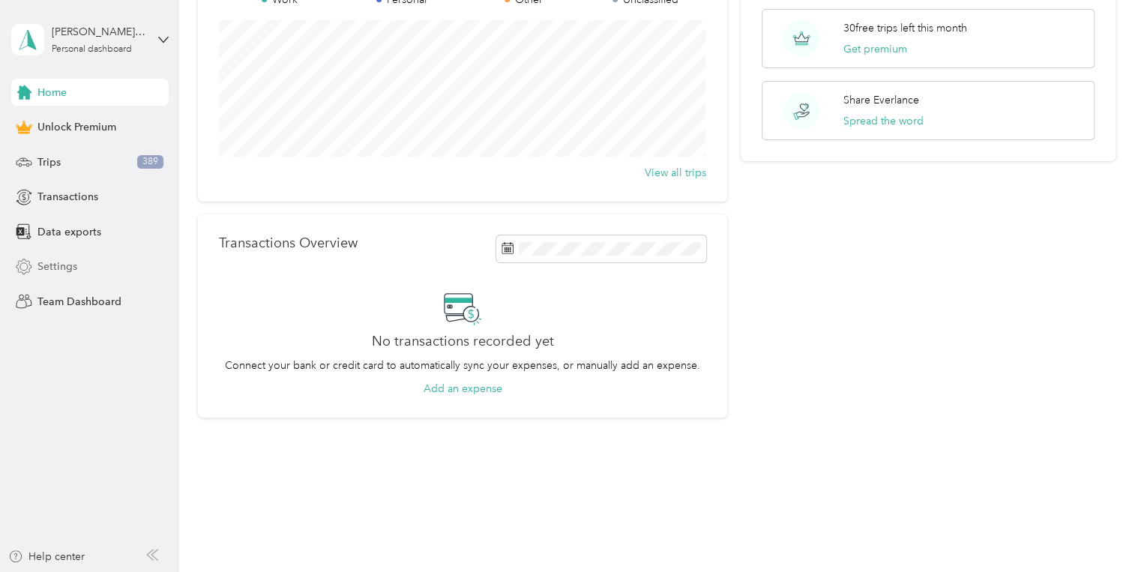
click at [58, 267] on span "Settings" at bounding box center [57, 267] width 40 height 16
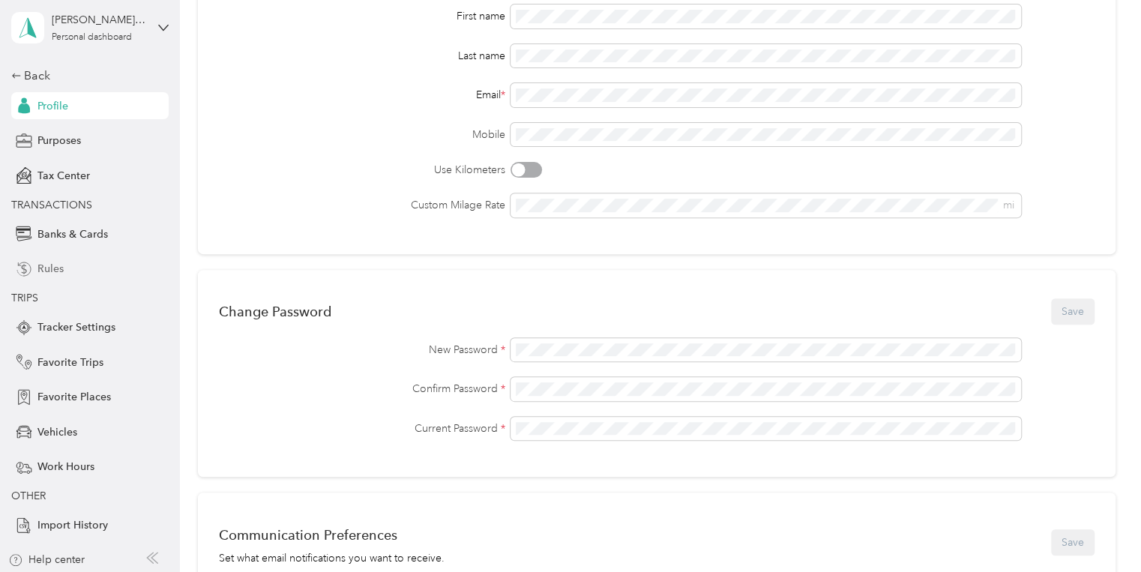
scroll to position [15, 0]
click at [158, 21] on icon at bounding box center [163, 24] width 10 height 10
click at [57, 106] on div "Log out" at bounding box center [48, 108] width 58 height 16
